Goal: Understand process/instructions: Learn how to perform a task or action

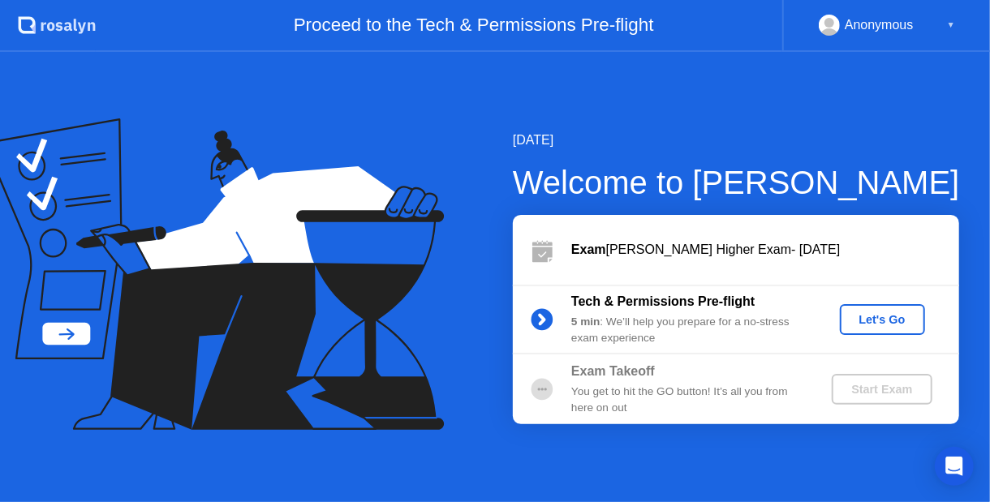
click at [890, 317] on div "Let's Go" at bounding box center [882, 319] width 72 height 13
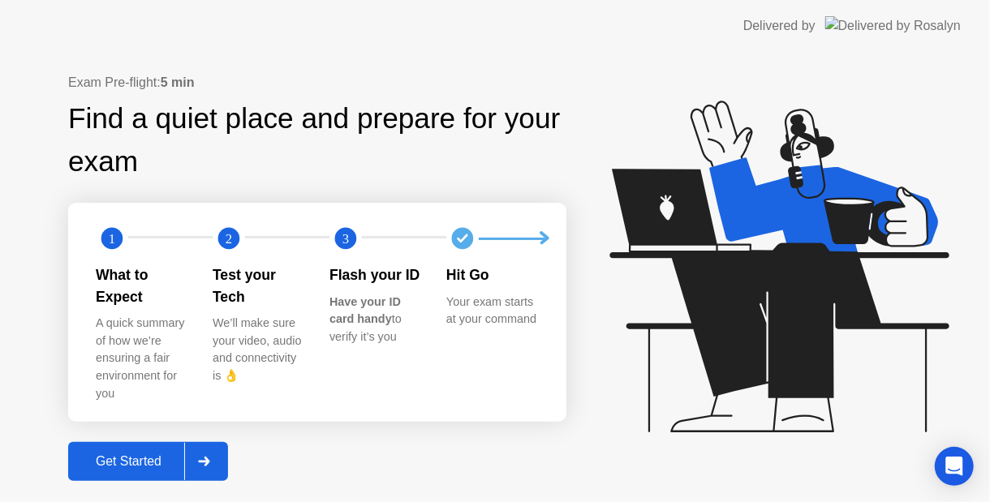
click at [131, 457] on div "Get Started" at bounding box center [128, 461] width 111 height 15
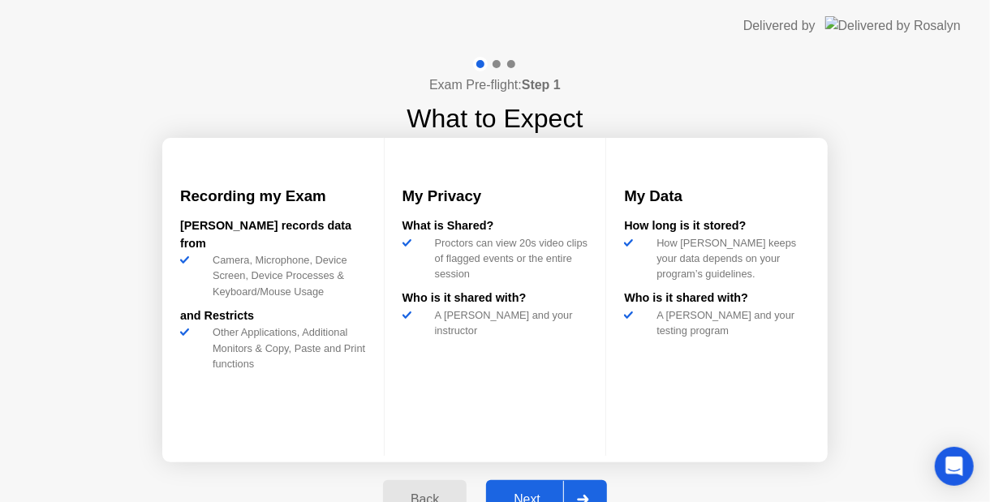
click at [2, 485] on div "Exam Pre-flight: Step 1 What to Expect Recording my Exam [PERSON_NAME] records …" at bounding box center [495, 297] width 990 height 490
click at [544, 485] on button "Next" at bounding box center [546, 499] width 121 height 39
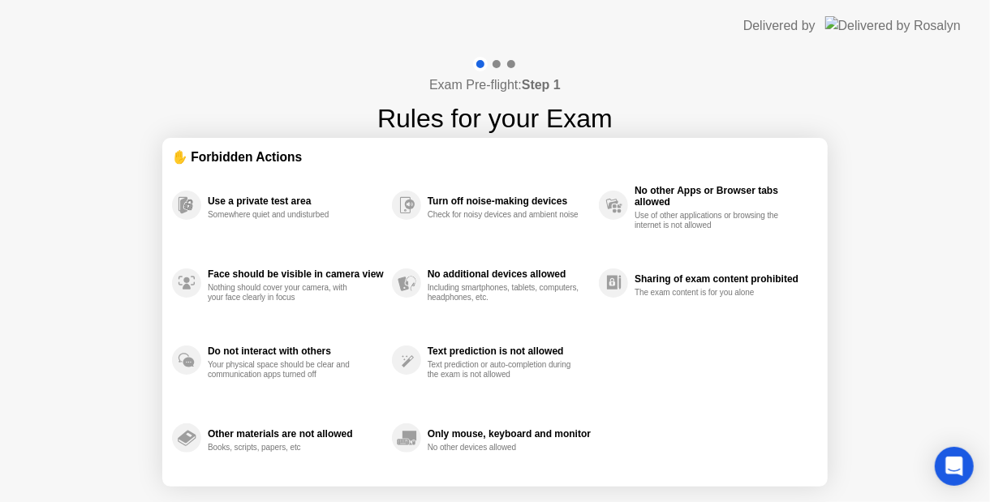
click at [548, 296] on div "Including smartphones, tablets, computers, headphones, etc." at bounding box center [504, 292] width 153 height 19
click at [449, 406] on div "Only mouse, keyboard and monitor No other devices allowed" at bounding box center [495, 438] width 207 height 78
click at [498, 277] on div "No additional devices allowed" at bounding box center [509, 274] width 163 height 11
click at [524, 400] on div "Only mouse, keyboard and monitor No other devices allowed" at bounding box center [495, 438] width 207 height 78
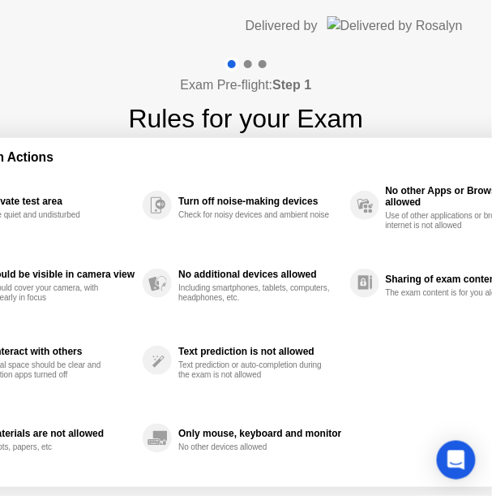
click at [380, 361] on div "Use a private test area Somewhere quiet and undisturbed Face should be visible …" at bounding box center [247, 321] width 646 height 311
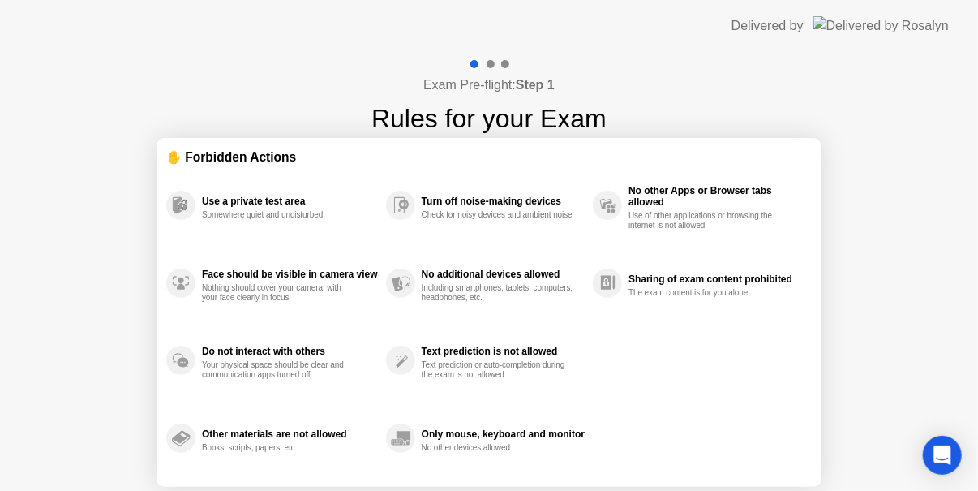
click at [673, 247] on div "Sharing of exam content prohibited The exam content is for you alone" at bounding box center [702, 283] width 219 height 78
